Goal: Transaction & Acquisition: Purchase product/service

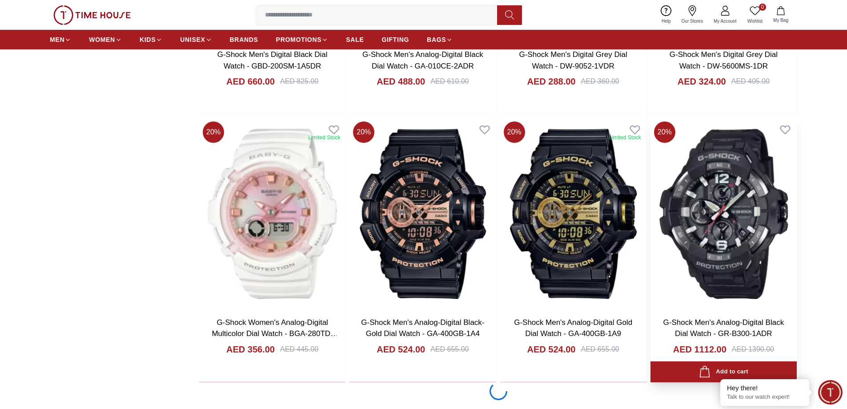
scroll to position [1335, 0]
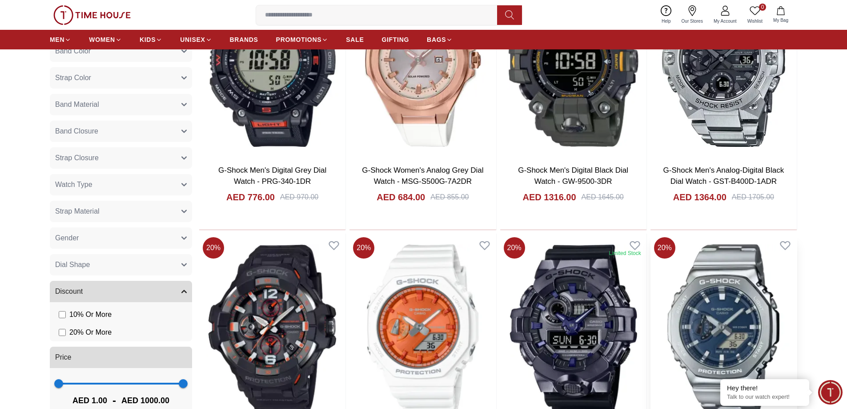
scroll to position [534, 0]
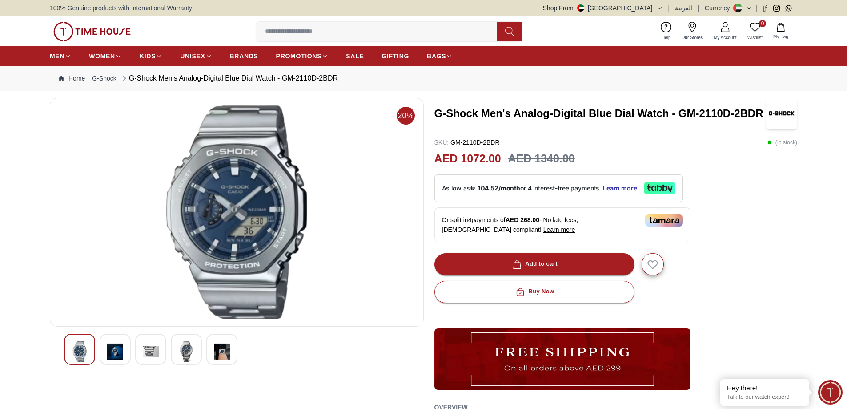
click at [118, 349] on img at bounding box center [115, 351] width 16 height 20
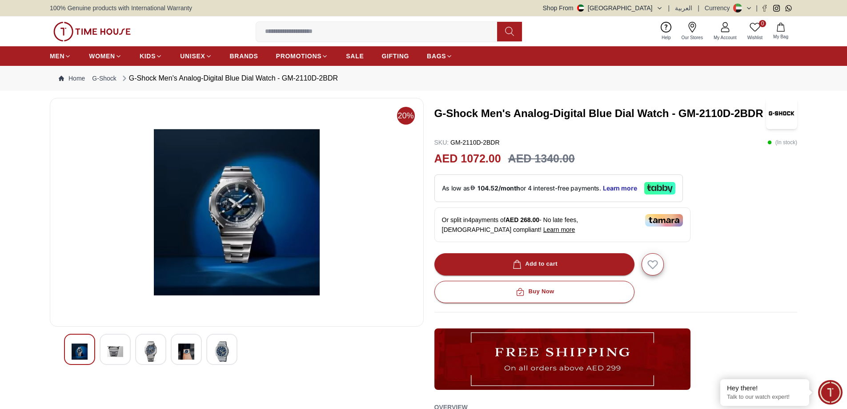
click at [154, 350] on img at bounding box center [151, 351] width 16 height 20
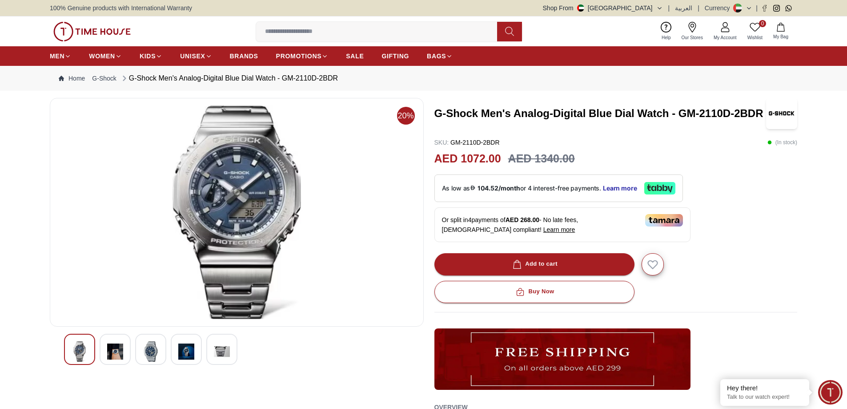
click at [223, 355] on img at bounding box center [222, 351] width 16 height 20
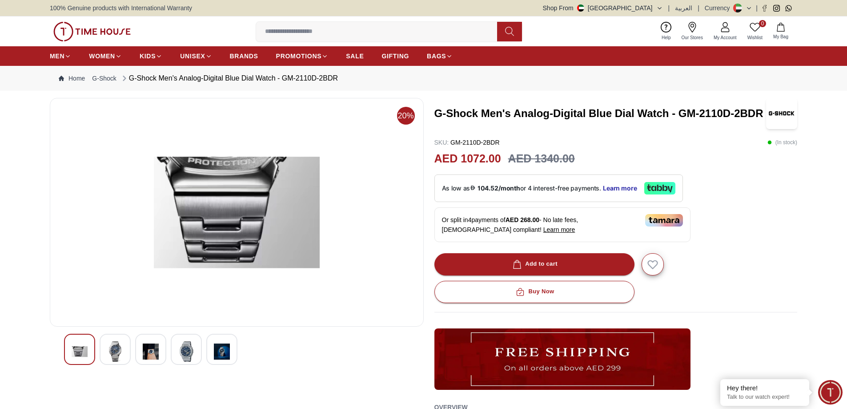
click at [185, 355] on img at bounding box center [186, 351] width 16 height 20
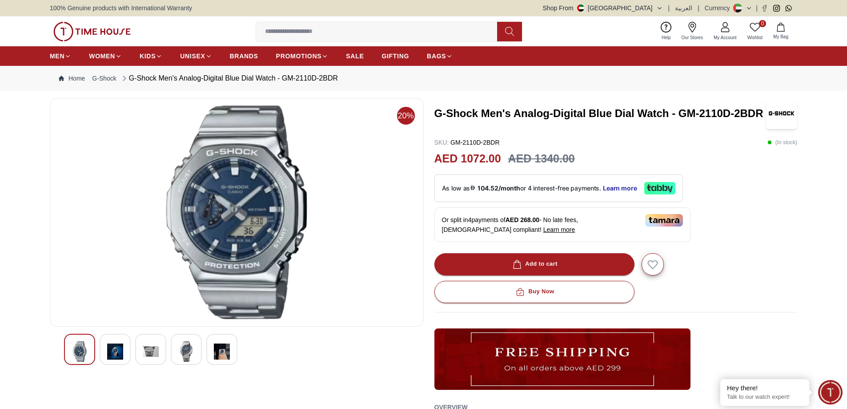
click at [185, 343] on img at bounding box center [186, 351] width 16 height 20
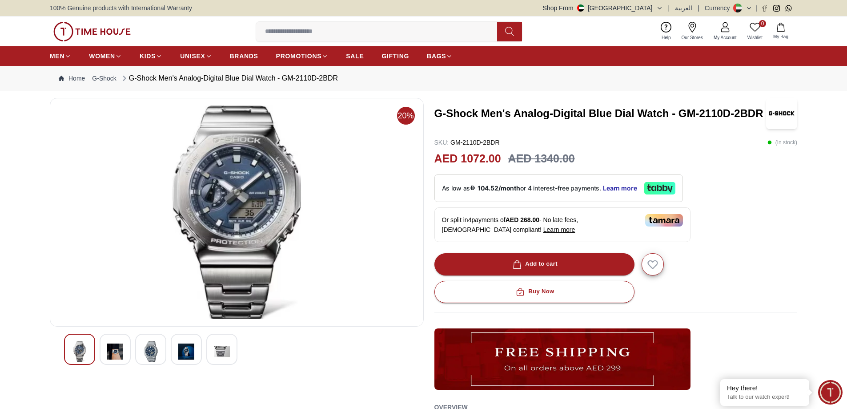
click at [225, 351] on img at bounding box center [222, 351] width 16 height 20
